Goal: Task Accomplishment & Management: Manage account settings

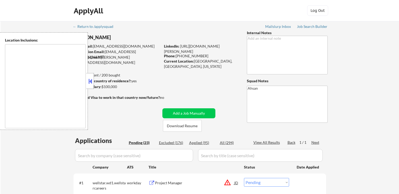
select select ""pending""
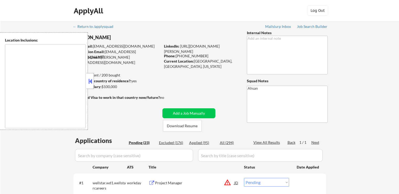
select select ""pending""
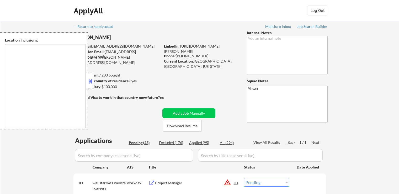
select select ""pending""
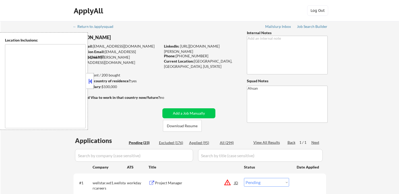
select select ""pending""
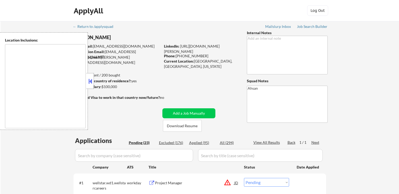
select select ""pending""
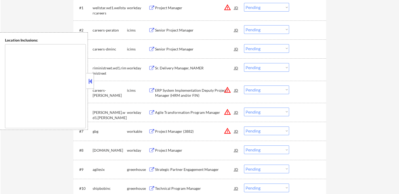
scroll to position [184, 0]
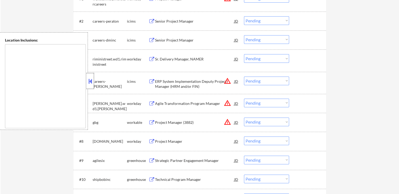
click at [93, 86] on div at bounding box center [90, 81] width 7 height 16
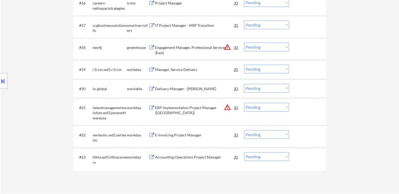
scroll to position [499, 0]
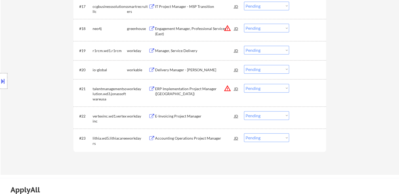
click at [159, 137] on div "Accounting Operations Project Manager" at bounding box center [194, 137] width 79 height 5
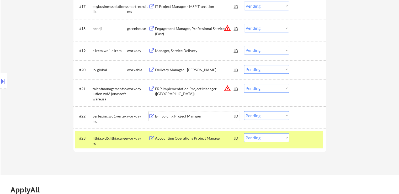
click at [166, 116] on div "E-Invoicing Project Manager" at bounding box center [194, 115] width 79 height 5
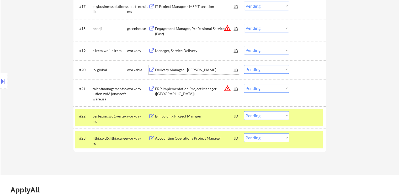
click at [157, 70] on div "Delivery Manager - [PERSON_NAME]" at bounding box center [194, 69] width 79 height 5
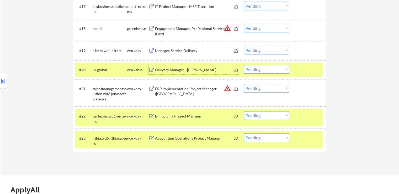
click at [267, 69] on select "Choose an option... Pending Applied Excluded (Questions) Excluded (Expired) Exc…" at bounding box center [266, 69] width 45 height 9
click at [244, 65] on select "Choose an option... Pending Applied Excluded (Questions) Excluded (Expired) Exc…" at bounding box center [266, 69] width 45 height 9
select select ""pending""
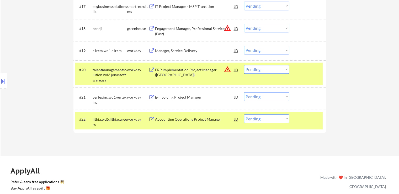
click at [270, 98] on select "Choose an option... Pending Applied Excluded (Questions) Excluded (Expired) Exc…" at bounding box center [266, 96] width 45 height 9
click at [244, 92] on select "Choose an option... Pending Applied Excluded (Questions) Excluded (Expired) Exc…" at bounding box center [266, 96] width 45 height 9
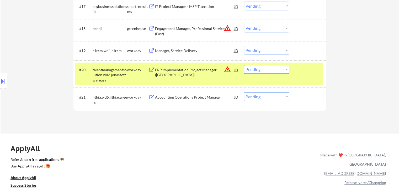
click at [262, 98] on select "Choose an option... Pending Applied Excluded (Questions) Excluded (Expired) Exc…" at bounding box center [266, 96] width 45 height 9
select select ""applied""
click at [244, 92] on select "Choose an option... Pending Applied Excluded (Questions) Excluded (Expired) Exc…" at bounding box center [266, 96] width 45 height 9
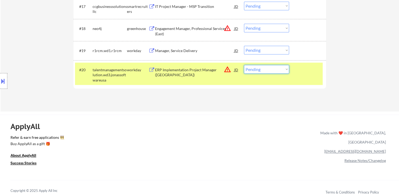
click at [270, 71] on select "Choose an option... Pending Applied Excluded (Questions) Excluded (Expired) Exc…" at bounding box center [266, 69] width 45 height 9
select select ""excluded__location_""
click at [244, 65] on select "Choose an option... Pending Applied Excluded (Questions) Excluded (Expired) Exc…" at bounding box center [266, 69] width 45 height 9
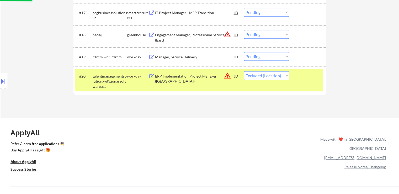
scroll to position [472, 0]
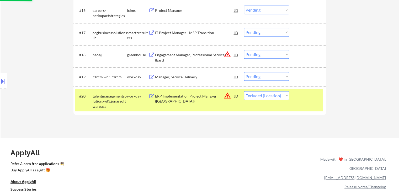
click at [200, 100] on div "ERP Implementation Project Manager ([GEOGRAPHIC_DATA])" at bounding box center [194, 98] width 79 height 10
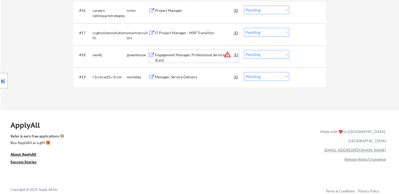
click at [165, 56] on div "Engagement Manager, Professional Services (East)" at bounding box center [194, 57] width 79 height 10
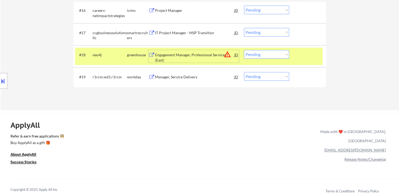
click at [275, 57] on select "Choose an option... Pending Applied Excluded (Questions) Excluded (Expired) Exc…" at bounding box center [266, 54] width 45 height 9
click at [244, 50] on select "Choose an option... Pending Applied Excluded (Questions) Excluded (Expired) Exc…" at bounding box center [266, 54] width 45 height 9
click at [163, 76] on div "Manager, Service Delivery" at bounding box center [194, 76] width 79 height 5
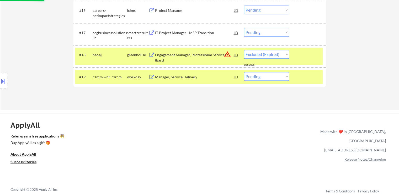
select select ""pending""
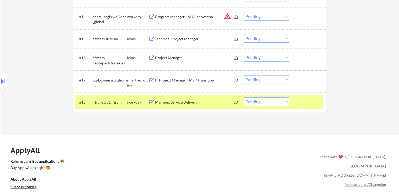
scroll to position [420, 0]
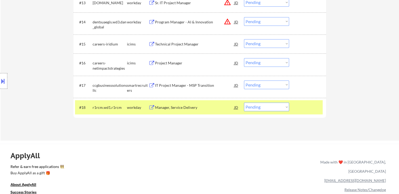
click at [155, 85] on div "IT Project Manager - MSP Transition" at bounding box center [194, 85] width 79 height 5
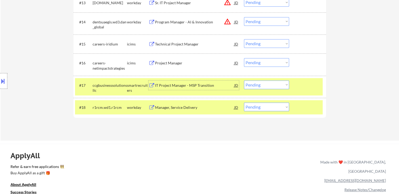
click at [266, 84] on select "Choose an option... Pending Applied Excluded (Questions) Excluded (Expired) Exc…" at bounding box center [266, 84] width 45 height 9
click at [244, 80] on select "Choose an option... Pending Applied Excluded (Questions) Excluded (Expired) Exc…" at bounding box center [266, 84] width 45 height 9
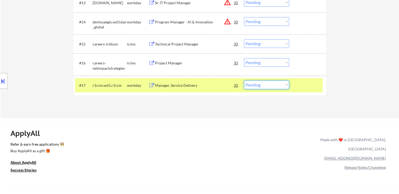
click at [270, 85] on select "Choose an option... Pending Applied Excluded (Questions) Excluded (Expired) Exc…" at bounding box center [266, 84] width 45 height 9
select select ""applied""
click at [244, 80] on select "Choose an option... Pending Applied Excluded (Questions) Excluded (Expired) Exc…" at bounding box center [266, 84] width 45 height 9
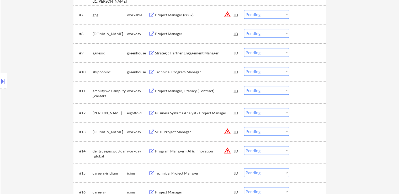
scroll to position [289, 0]
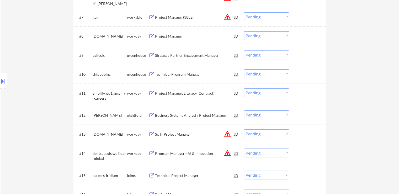
click at [164, 73] on div "Technical Program Manager" at bounding box center [194, 74] width 79 height 5
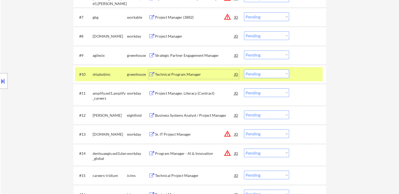
click at [173, 55] on div "Strategic Partner Engagement Manager" at bounding box center [194, 55] width 79 height 5
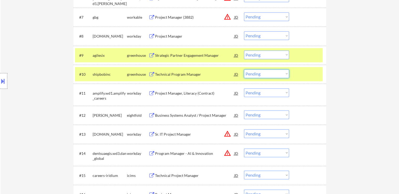
click at [262, 72] on select "Choose an option... Pending Applied Excluded (Questions) Excluded (Expired) Exc…" at bounding box center [266, 73] width 45 height 9
select select ""excluded""
click at [244, 69] on select "Choose an option... Pending Applied Excluded (Questions) Excluded (Expired) Exc…" at bounding box center [266, 73] width 45 height 9
click at [270, 55] on select "Choose an option... Pending Applied Excluded (Questions) Excluded (Expired) Exc…" at bounding box center [266, 54] width 45 height 9
click at [244, 50] on select "Choose an option... Pending Applied Excluded (Questions) Excluded (Expired) Exc…" at bounding box center [266, 54] width 45 height 9
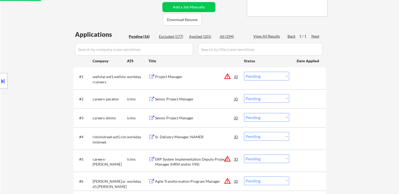
scroll to position [105, 0]
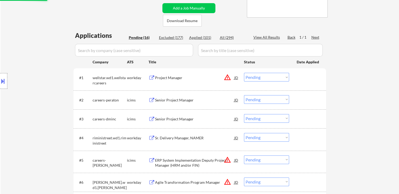
select select ""pending""
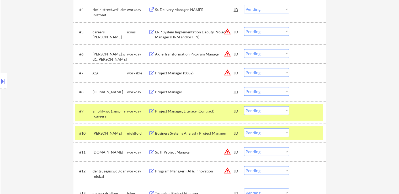
scroll to position [236, 0]
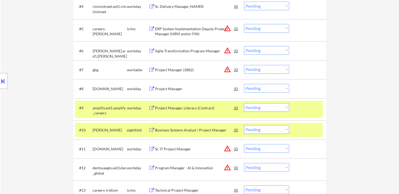
click at [176, 71] on div "Project Manager (3882)" at bounding box center [194, 69] width 79 height 5
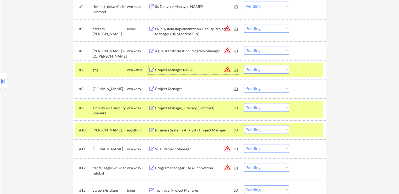
click at [5, 82] on button at bounding box center [3, 81] width 6 height 9
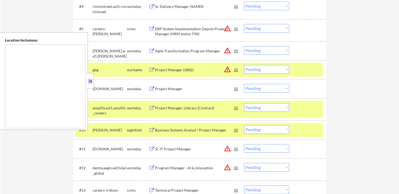
click at [266, 71] on select "Choose an option... Pending Applied Excluded (Questions) Excluded (Expired) Exc…" at bounding box center [266, 69] width 45 height 9
select select ""excluded__location_""
click at [244, 65] on select "Choose an option... Pending Applied Excluded (Questions) Excluded (Expired) Exc…" at bounding box center [266, 69] width 45 height 9
click at [257, 50] on select "Choose an option... Pending Applied Excluded (Questions) Excluded (Expired) Exc…" at bounding box center [266, 50] width 45 height 9
select select ""excluded__location_""
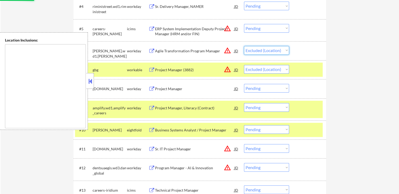
click at [244, 46] on select "Choose an option... Pending Applied Excluded (Questions) Excluded (Expired) Exc…" at bounding box center [266, 50] width 45 height 9
click at [261, 28] on select "Choose an option... Pending Applied Excluded (Questions) Excluded (Expired) Exc…" at bounding box center [266, 28] width 45 height 9
select select ""excluded__location_""
click at [244, 24] on select "Choose an option... Pending Applied Excluded (Questions) Excluded (Expired) Exc…" at bounding box center [266, 28] width 45 height 9
select select ""pending""
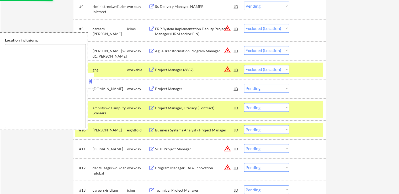
select select ""pending""
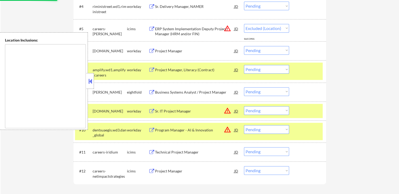
select select ""pending""
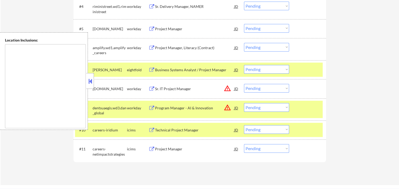
click at [265, 91] on select "Choose an option... Pending Applied Excluded (Questions) Excluded (Expired) Exc…" at bounding box center [266, 88] width 45 height 9
select select ""excluded__location_""
click at [244, 84] on select "Choose an option... Pending Applied Excluded (Questions) Excluded (Expired) Exc…" at bounding box center [266, 88] width 45 height 9
click at [273, 107] on select "Choose an option... Pending Applied Excluded (Questions) Excluded (Expired) Exc…" at bounding box center [266, 107] width 45 height 9
select select ""excluded__location_""
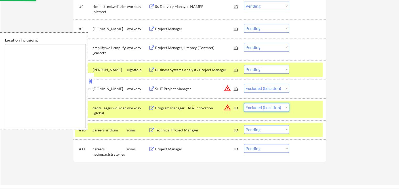
click at [244, 103] on select "Choose an option... Pending Applied Excluded (Questions) Excluded (Expired) Exc…" at bounding box center [266, 107] width 45 height 9
select select ""pending""
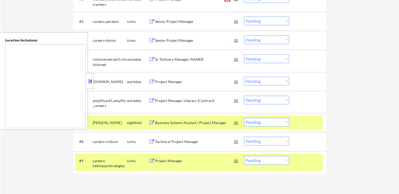
scroll to position [79, 0]
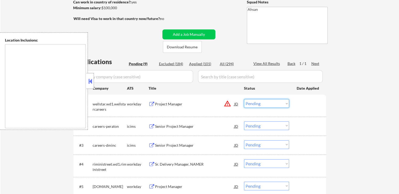
click at [257, 101] on select "Choose an option... Pending Applied Excluded (Questions) Excluded (Expired) Exc…" at bounding box center [266, 103] width 45 height 9
click at [244, 99] on select "Choose an option... Pending Applied Excluded (Questions) Excluded (Expired) Exc…" at bounding box center [266, 103] width 45 height 9
click at [156, 105] on div "Project Manager" at bounding box center [194, 103] width 79 height 5
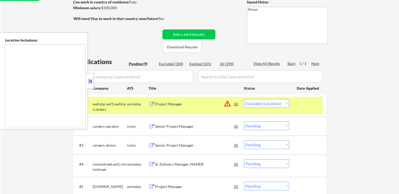
select select ""pending""
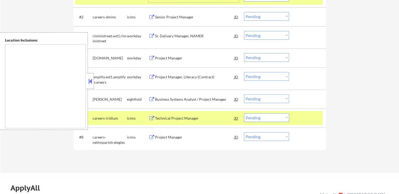
scroll to position [210, 0]
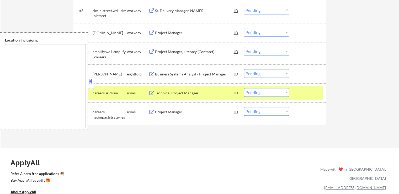
click at [92, 83] on button at bounding box center [90, 81] width 6 height 8
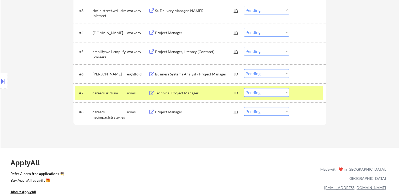
click at [303, 96] on div at bounding box center [308, 92] width 23 height 9
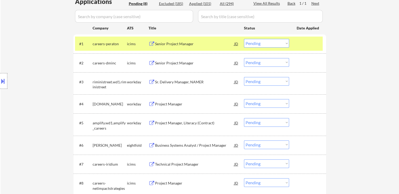
scroll to position [131, 0]
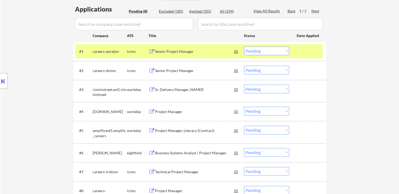
click at [162, 88] on div "Sr. Delivery Manager, NAMER" at bounding box center [194, 89] width 79 height 5
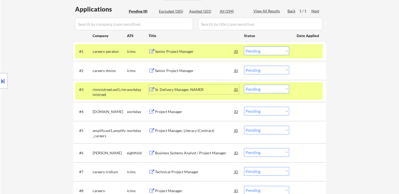
click at [169, 109] on div "Project Manager" at bounding box center [194, 111] width 79 height 5
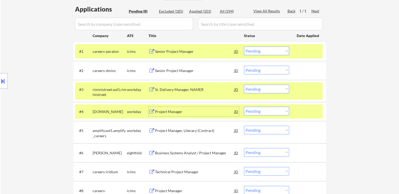
click at [168, 126] on div "Project Manager, Literacy (Contract)" at bounding box center [194, 129] width 79 height 9
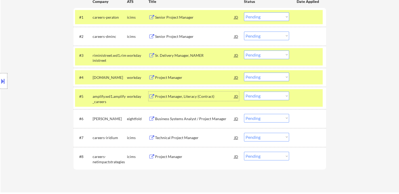
scroll to position [157, 0]
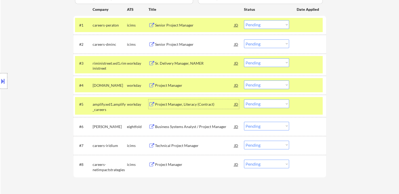
drag, startPoint x: 263, startPoint y: 84, endPoint x: 265, endPoint y: 88, distance: 4.3
click at [263, 84] on select "Choose an option... Pending Applied Excluded (Questions) Excluded (Expired) Exc…" at bounding box center [266, 84] width 45 height 9
click at [244, 80] on select "Choose an option... Pending Applied Excluded (Questions) Excluded (Expired) Exc…" at bounding box center [266, 84] width 45 height 9
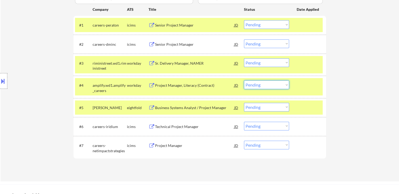
click at [261, 87] on select "Choose an option... Pending Applied Excluded (Questions) Excluded (Expired) Exc…" at bounding box center [266, 84] width 45 height 9
click at [244, 80] on select "Choose an option... Pending Applied Excluded (Questions) Excluded (Expired) Exc…" at bounding box center [266, 84] width 45 height 9
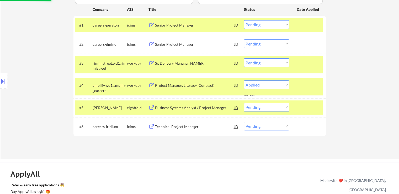
select select ""pending""
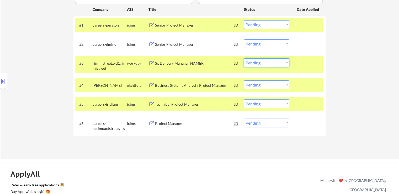
click at [270, 65] on select "Choose an option... Pending Applied Excluded (Questions) Excluded (Expired) Exc…" at bounding box center [266, 62] width 45 height 9
click at [244, 58] on select "Choose an option... Pending Applied Excluded (Questions) Excluded (Expired) Exc…" at bounding box center [266, 62] width 45 height 9
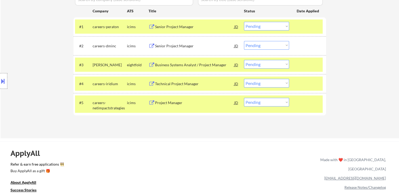
scroll to position [131, 0]
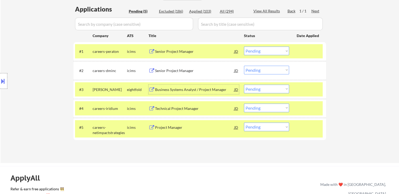
click at [165, 87] on div "Business Systems Analyst / Project Manager" at bounding box center [194, 89] width 79 height 5
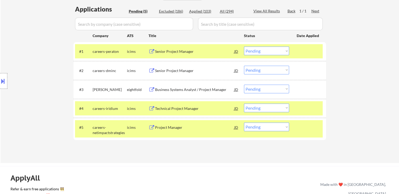
click at [0, 81] on button at bounding box center [3, 81] width 6 height 9
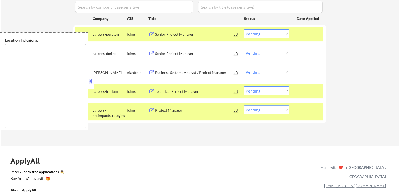
scroll to position [157, 0]
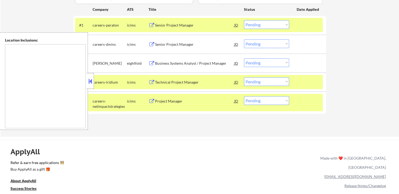
click at [267, 64] on select "Choose an option... Pending Applied Excluded (Questions) Excluded (Expired) Exc…" at bounding box center [266, 62] width 45 height 9
click at [244, 58] on select "Choose an option... Pending Applied Excluded (Questions) Excluded (Expired) Exc…" at bounding box center [266, 62] width 45 height 9
select select ""pending""
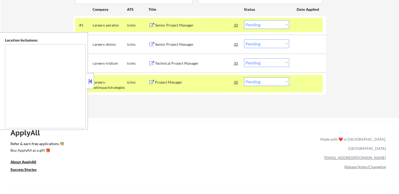
click at [187, 28] on div "Senior Project Manager" at bounding box center [194, 25] width 79 height 5
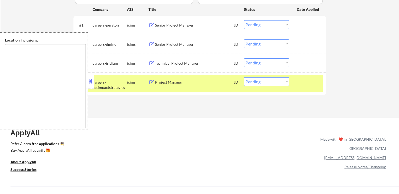
click at [184, 45] on div "Senior Project Manager" at bounding box center [194, 44] width 79 height 5
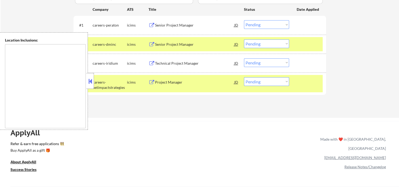
click at [182, 66] on div "Technical Project Manager" at bounding box center [194, 62] width 79 height 9
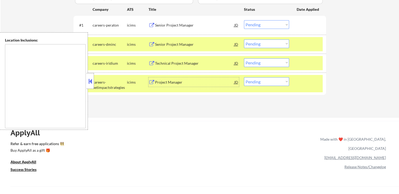
click at [180, 82] on div "Project Manager" at bounding box center [194, 82] width 79 height 5
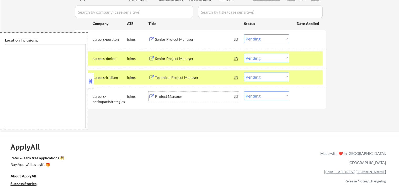
scroll to position [131, 0]
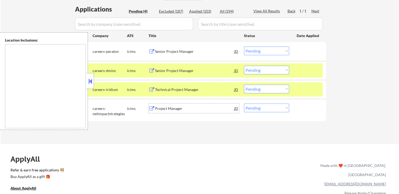
drag, startPoint x: 269, startPoint y: 106, endPoint x: 272, endPoint y: 112, distance: 6.0
click at [269, 107] on select "Choose an option... Pending Applied Excluded (Questions) Excluded (Expired) Exc…" at bounding box center [266, 107] width 45 height 9
select select ""excluded__location_""
click at [244, 103] on select "Choose an option... Pending Applied Excluded (Questions) Excluded (Expired) Exc…" at bounding box center [266, 107] width 45 height 9
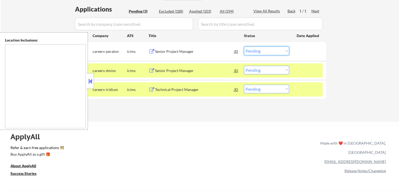
click at [258, 52] on select "Choose an option... Pending Applied Excluded (Questions) Excluded (Expired) Exc…" at bounding box center [266, 50] width 45 height 9
click at [244, 46] on select "Choose an option... Pending Applied Excluded (Questions) Excluded (Expired) Exc…" at bounding box center [266, 50] width 45 height 9
select select ""pending""
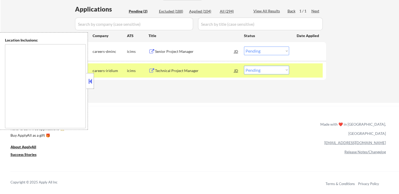
click at [266, 71] on select "Choose an option... Pending Applied Excluded (Questions) Excluded (Expired) Exc…" at bounding box center [266, 70] width 45 height 9
select select ""applied""
click at [244, 66] on select "Choose an option... Pending Applied Excluded (Questions) Excluded (Expired) Exc…" at bounding box center [266, 70] width 45 height 9
click at [276, 47] on select "Choose an option... Pending Applied Excluded (Questions) Excluded (Expired) Exc…" at bounding box center [266, 50] width 45 height 9
select select ""excluded""
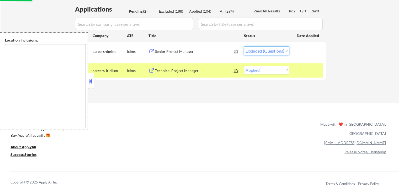
click at [244, 46] on select "Choose an option... Pending Applied Excluded (Questions) Excluded (Expired) Exc…" at bounding box center [266, 50] width 45 height 9
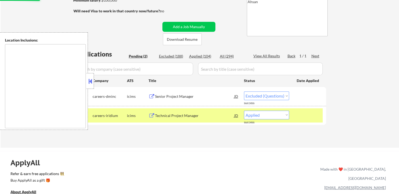
scroll to position [79, 0]
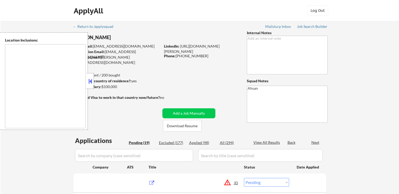
select select ""pending""
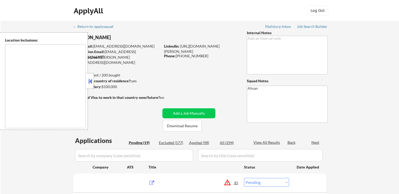
select select ""pending""
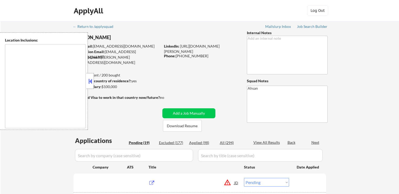
select select ""pending""
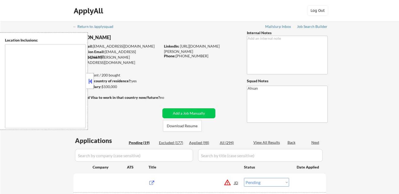
select select ""pending""
click at [176, 143] on div "Excluded (177)" at bounding box center [172, 142] width 26 height 5
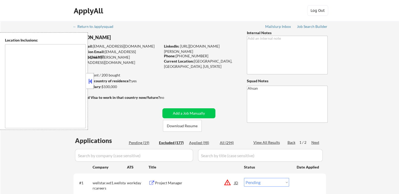
select select ""excluded__location_""
select select ""excluded""
select select ""excluded__expired_""
select select ""excluded__salary_""
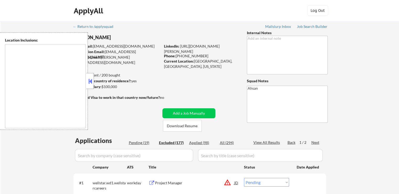
select select ""excluded__expired_""
select select ""excluded__location_""
select select ""excluded__expired_""
select select ""excluded__location_""
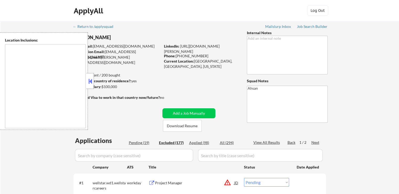
select select ""excluded__expired_""
select select ""excluded__location_""
select select ""excluded__expired_""
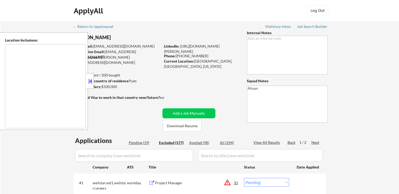
select select ""excluded__location_""
select select ""excluded""
select select ""excluded__location_""
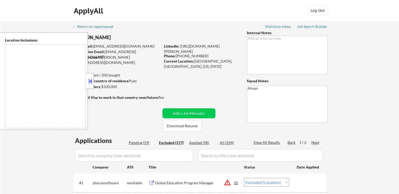
select select ""excluded__expired_""
select select ""excluded__location_""
select select ""excluded__expired_""
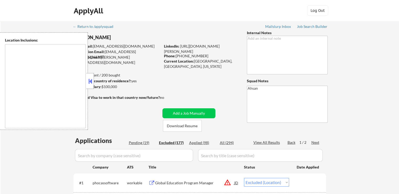
select select ""excluded__expired_""
select select ""excluded__salary_""
select select ""excluded__location_""
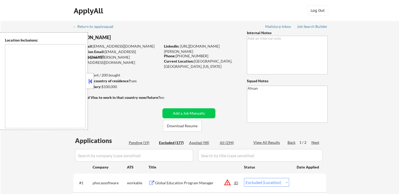
select select ""excluded__expired_""
select select ""excluded__salary_""
select select ""excluded__location_""
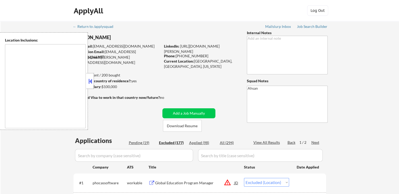
select select ""excluded__location_""
select select ""excluded__expired_""
select select ""excluded__location_""
select select ""excluded""
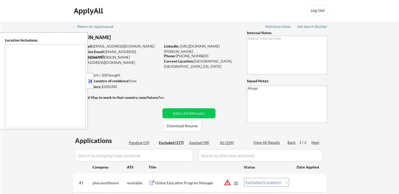
select select ""excluded__location_""
select select ""excluded__expired_""
select select ""excluded""
select select ""excluded__location_""
select select ""excluded__expired_""
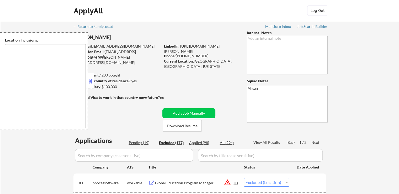
select select ""excluded__expired_""
select select ""excluded__location_""
select select ""excluded__expired_""
select select ""excluded__salary_""
select select ""excluded""
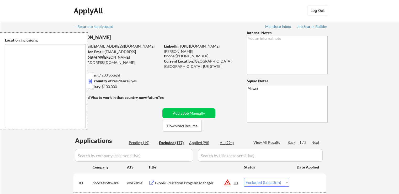
select select ""excluded__expired_""
select select ""excluded__location_""
select select ""excluded""
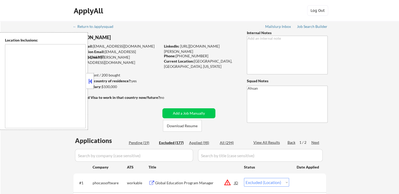
select select ""excluded__location_""
select select ""excluded__expired_""
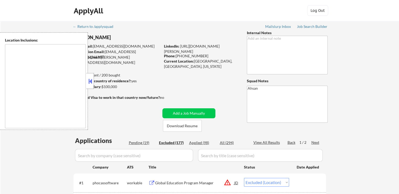
select select ""excluded__location_""
select select ""excluded""
select select ""excluded__location_""
select select ""excluded""
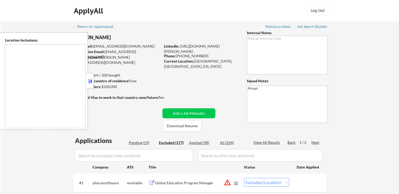
select select ""excluded__salary_""
select select ""excluded__expired_""
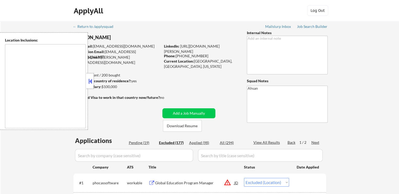
select select ""excluded__expired_""
select select ""excluded__location_""
select select ""excluded__expired_""
select select ""excluded__location_""
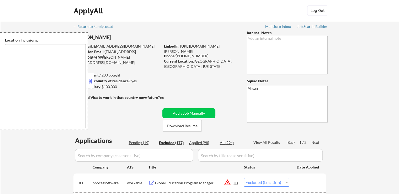
select select ""excluded__salary_""
select select ""excluded__expired_""
select select ""excluded__location_""
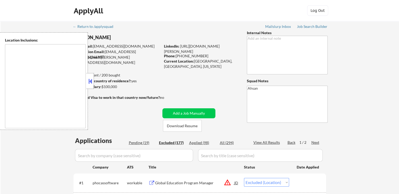
select select ""excluded__location_""
select select ""excluded__expired_""
select select ""excluded""
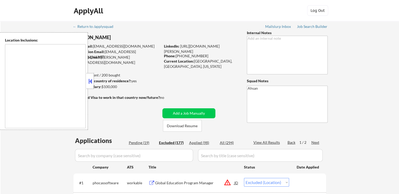
select select ""excluded__location_""
select select ""excluded__salary_""
select select ""excluded__location_""
select select ""excluded__expired_""
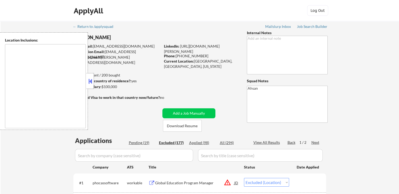
select select ""excluded__location_""
select select ""excluded""
select select ""excluded__location_""
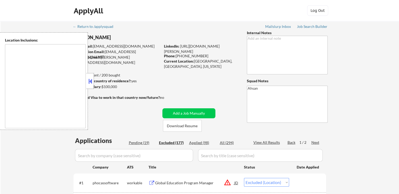
select select ""excluded__location_""
select select ""excluded__expired_""
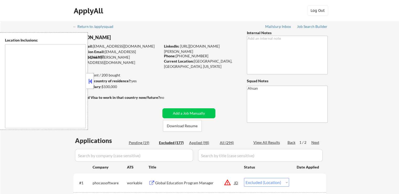
scroll to position [79, 0]
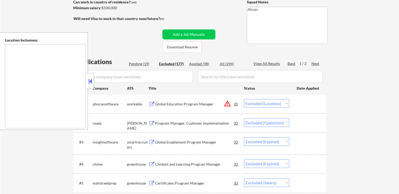
click at [316, 64] on div "Next" at bounding box center [315, 63] width 8 height 5
select select ""excluded__expired_""
select select ""excluded__location_""
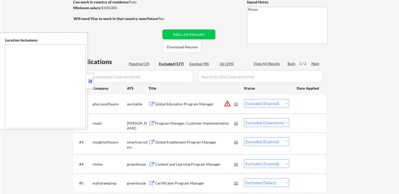
select select ""excluded__other_""
select select ""excluded__location_""
select select ""excluded__expired_""
select select ""excluded__location_""
select select ""excluded__other_""
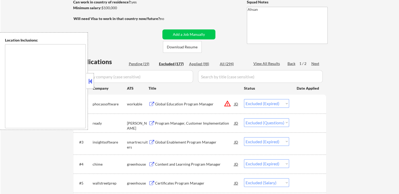
select select ""excluded__location_""
select select ""excluded__expired_""
select select ""excluded__salary_""
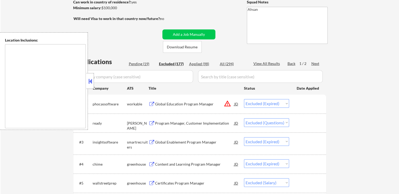
select select ""excluded__expired_""
select select ""excluded__location_""
select select ""excluded""
select select ""excluded__other_""
select select ""excluded__location_""
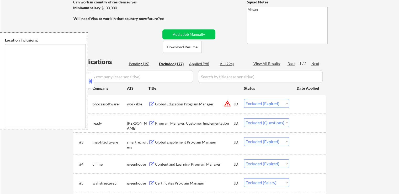
select select ""excluded__location_""
select select ""excluded__expired_""
select select ""excluded""
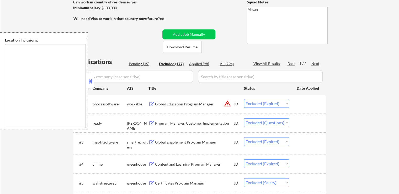
select select ""excluded""
select select ""excluded__expired_""
select select ""excluded""
select select ""excluded__location_""
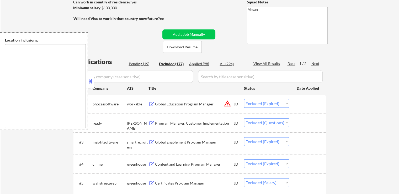
select select ""excluded__expired_""
select select ""excluded__location_""
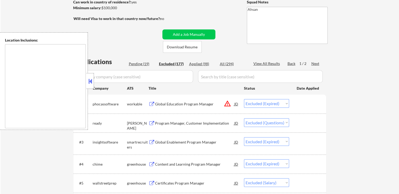
select select ""excluded""
select select ""excluded__location_""
select select ""excluded""
select select ""excluded__bad_match_""
select select ""excluded__location_""
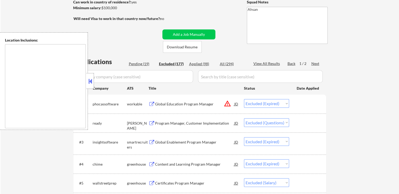
select select ""excluded__location_""
select select ""excluded""
select select ""excluded__location_""
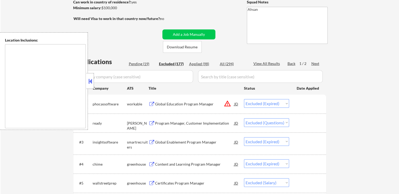
select select ""excluded__location_""
select select ""excluded__expired_""
select select ""excluded__location_""
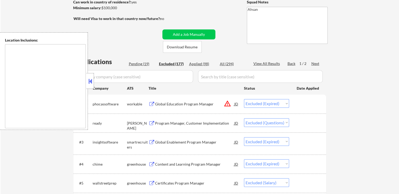
select select ""excluded__location_""
select select ""excluded__salary_""
select select ""excluded__expired_""
select select ""excluded__salary_""
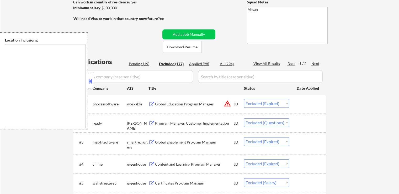
select select ""excluded__other_""
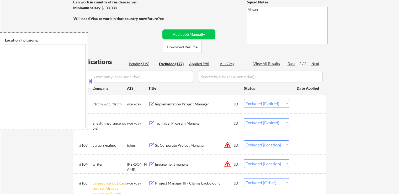
scroll to position [1293, 0]
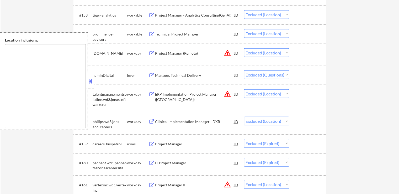
click at [267, 95] on select "Choose an option... Pending Applied Excluded (Questions) Excluded (Expired) Exc…" at bounding box center [266, 93] width 45 height 9
click at [244, 89] on select "Choose an option... Pending Applied Excluded (Questions) Excluded (Expired) Exc…" at bounding box center [266, 93] width 45 height 9
select select ""excluded__location_""
select select ""excluded__expired_""
select select ""excluded__location_""
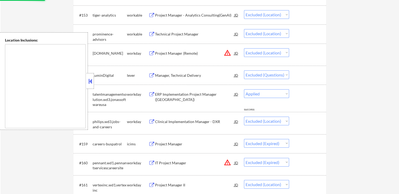
select select ""excluded__expired_""
select select ""excluded__location_""
select select ""excluded__expired_""
select select ""excluded__location_""
select select ""excluded__salary_""
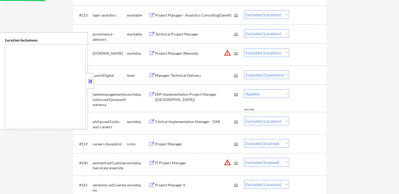
select select ""excluded__expired_""
select select ""excluded__salary_""
select select ""excluded__expired_""
select select ""excluded__salary_""
select select ""excluded__other_""
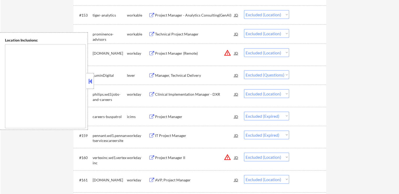
select select ""excluded__expired_""
select select ""excluded__location_""
select select ""excluded__expired_""
select select ""excluded""
select select ""excluded__expired_""
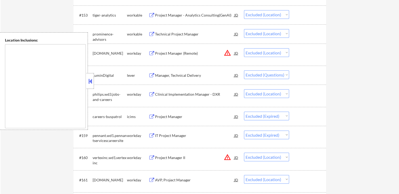
select select ""excluded""
select select ""excluded__location_""
select select ""excluded__expired_""
select select ""excluded__location_""
select select ""excluded__expired_""
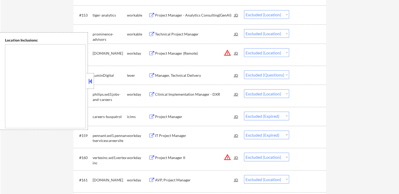
select select ""excluded""
select select ""excluded__location_""
select select ""excluded""
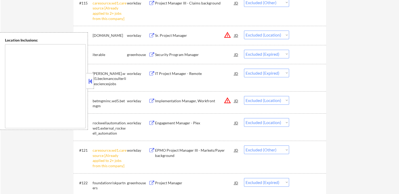
scroll to position [270, 0]
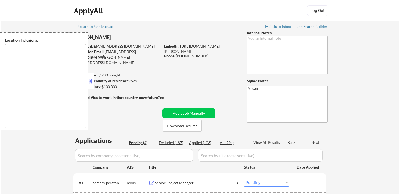
select select ""pending""
